Goal: Find specific page/section: Find specific page/section

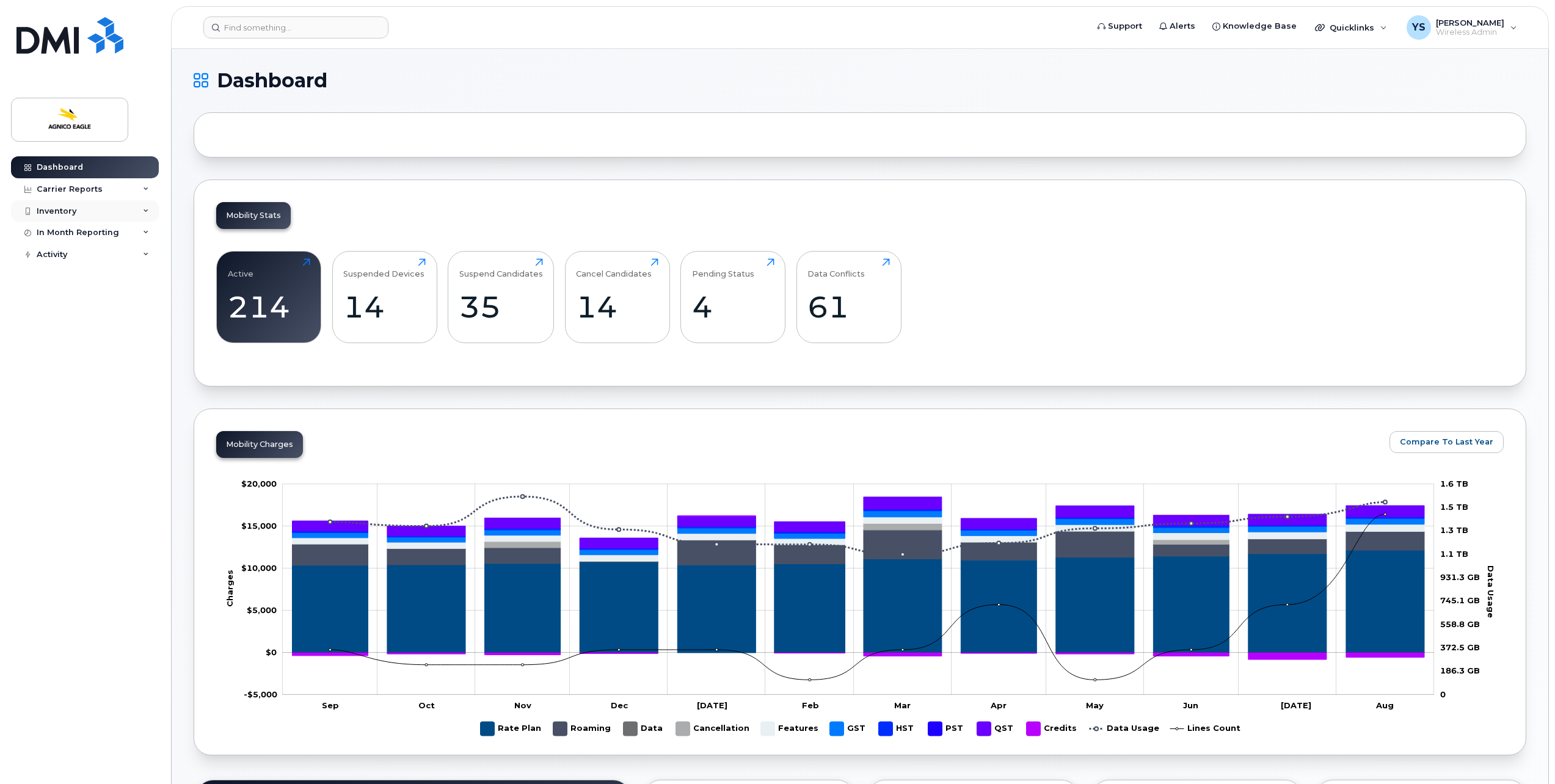
click at [78, 210] on div "Inventory" at bounding box center [85, 211] width 148 height 22
click at [97, 233] on div "Mobility Devices" at bounding box center [77, 233] width 69 height 11
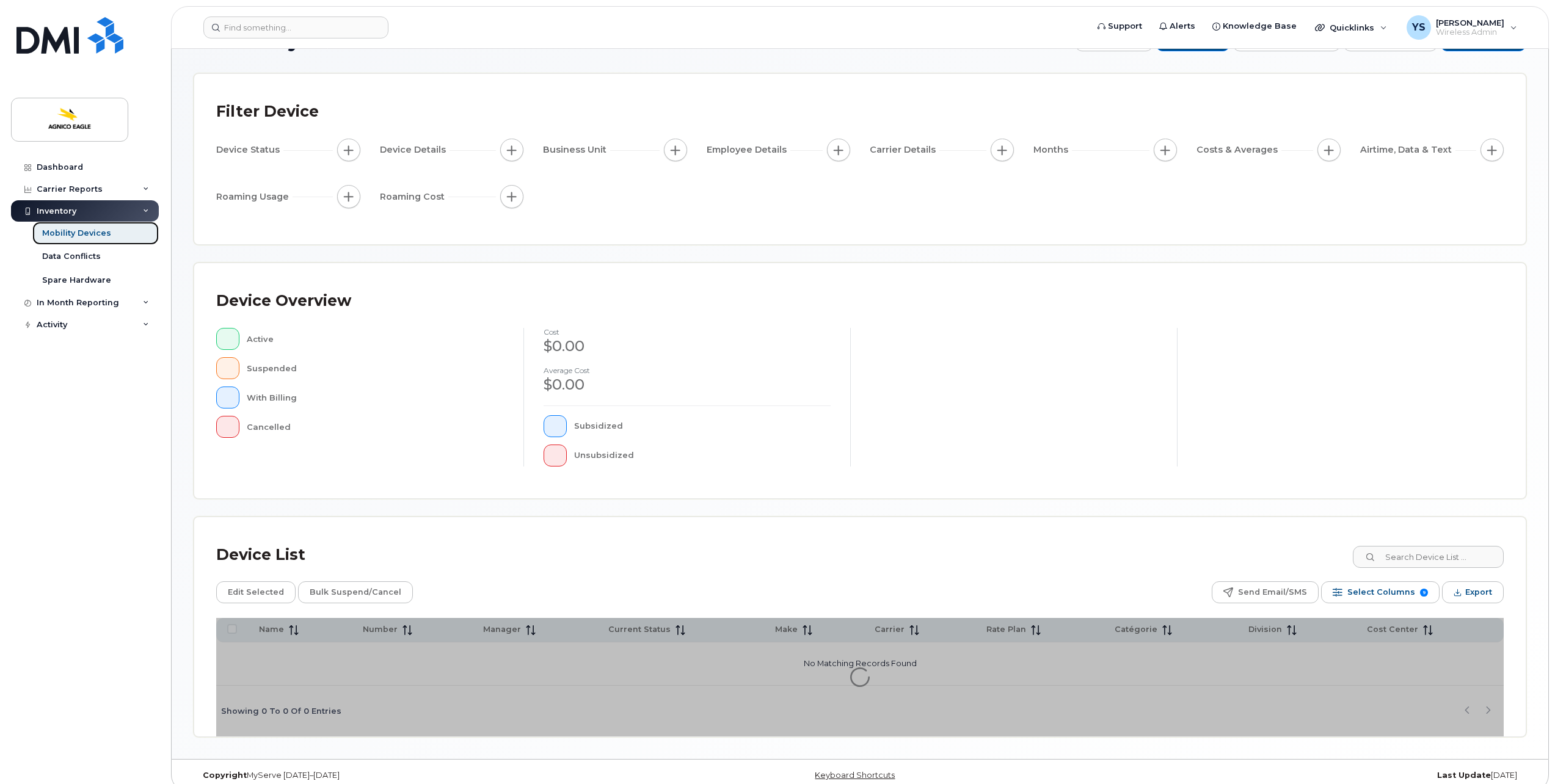
scroll to position [53, 0]
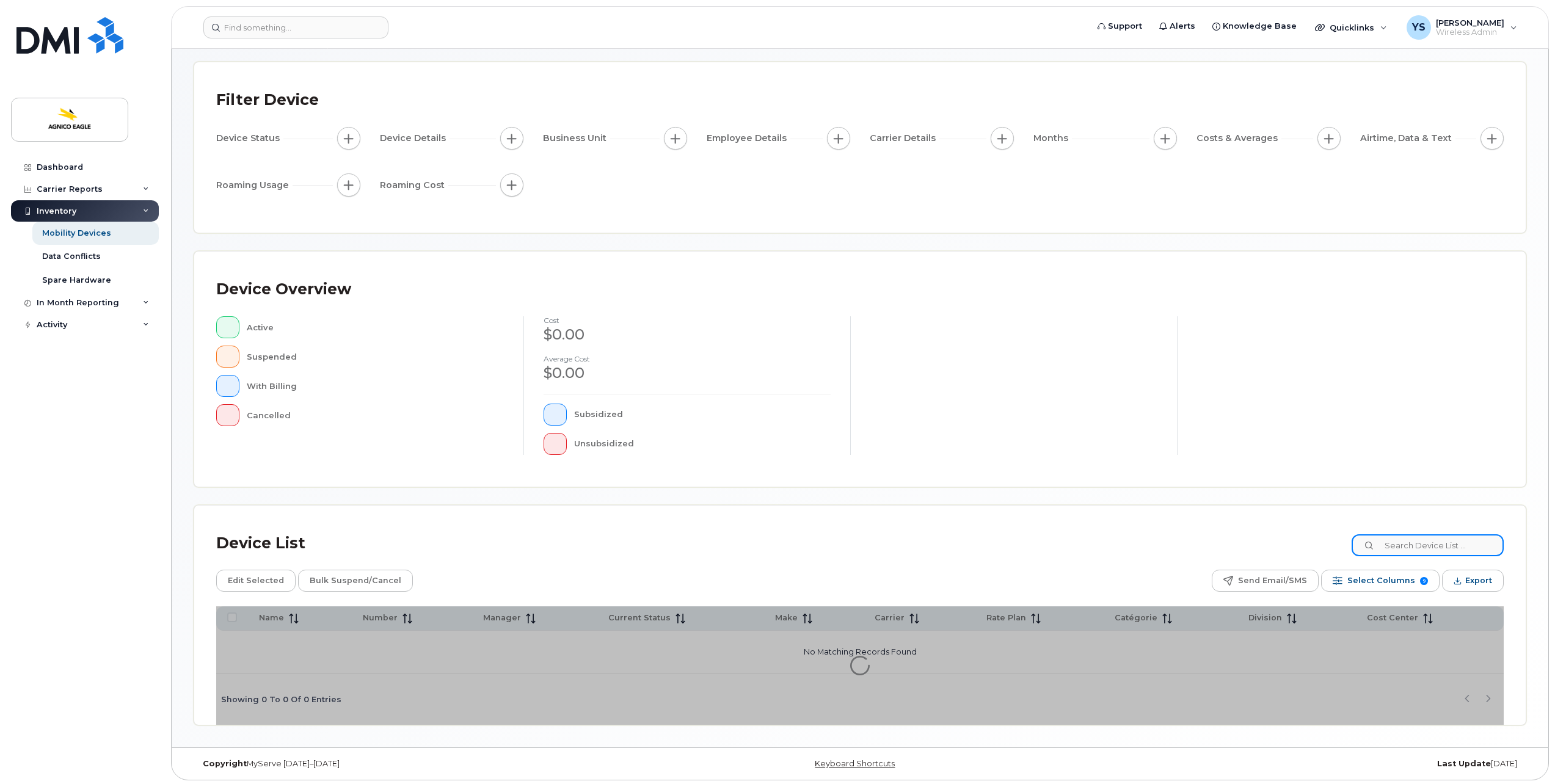
click at [1422, 538] on input at bounding box center [1428, 545] width 152 height 22
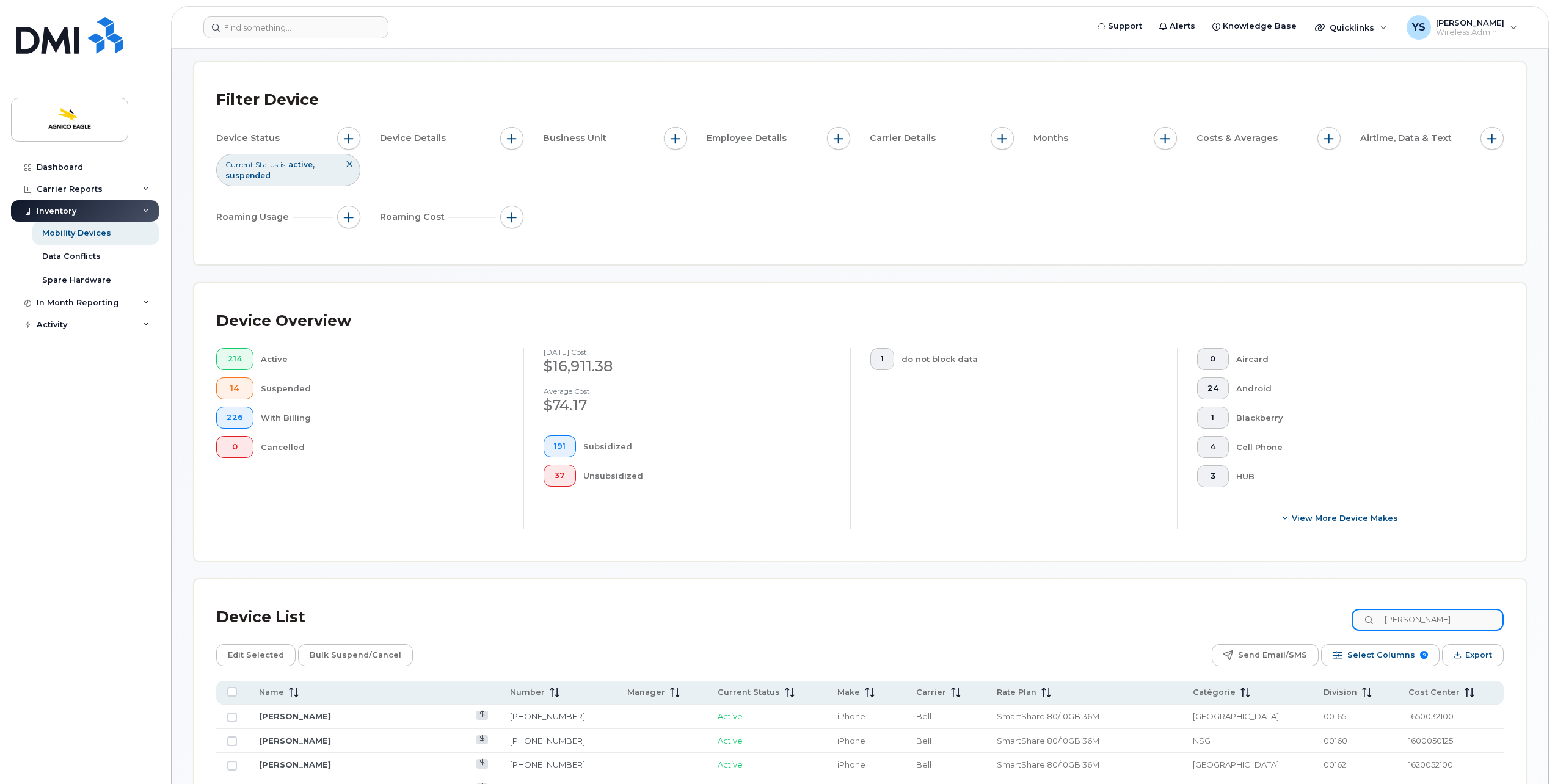
type input "[PERSON_NAME]"
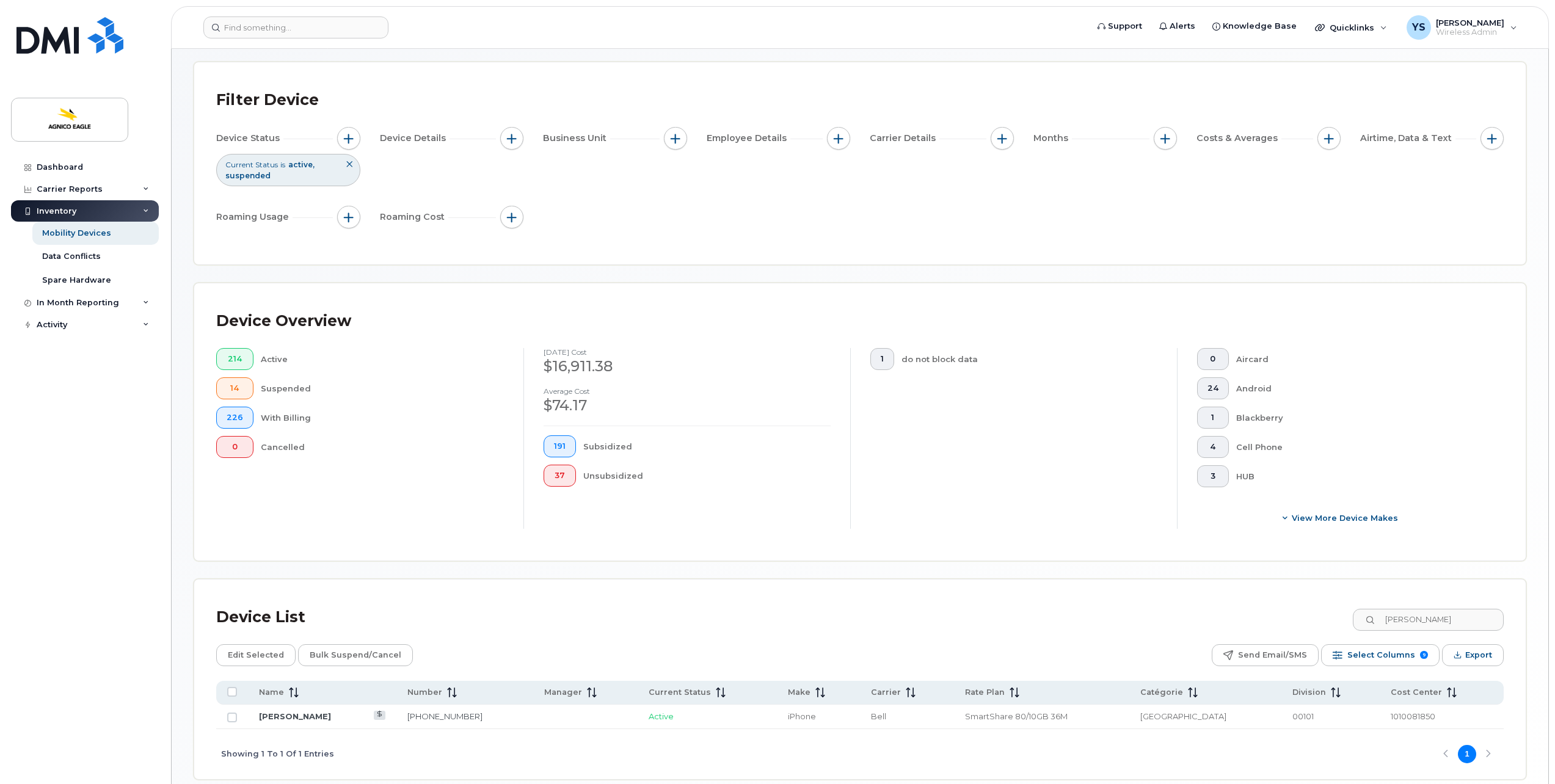
click at [279, 705] on td "[PERSON_NAME]" at bounding box center [322, 717] width 148 height 24
click at [276, 714] on link "[PERSON_NAME]" at bounding box center [295, 716] width 72 height 9
